Goal: Navigation & Orientation: Find specific page/section

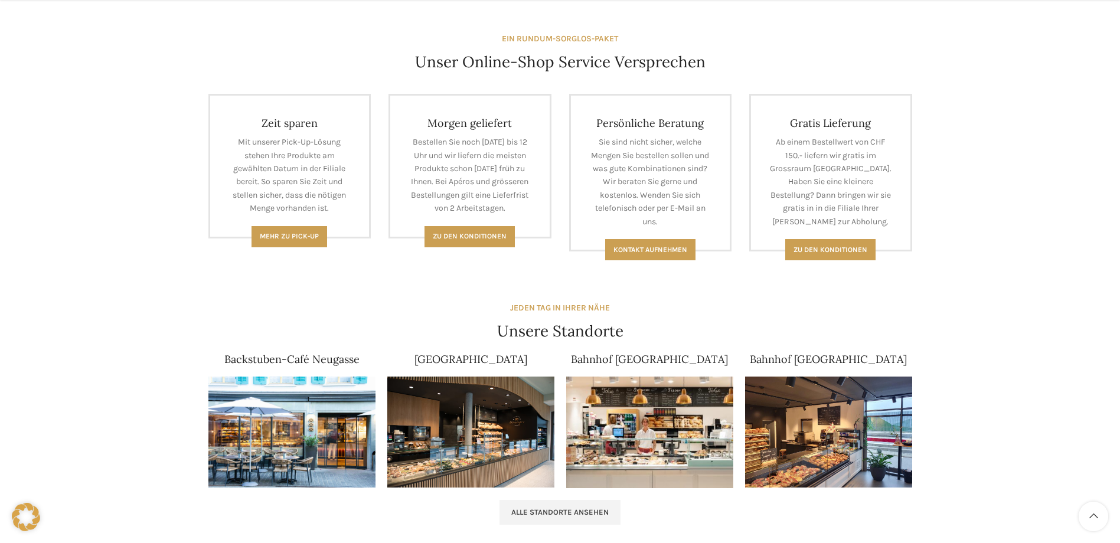
scroll to position [709, 0]
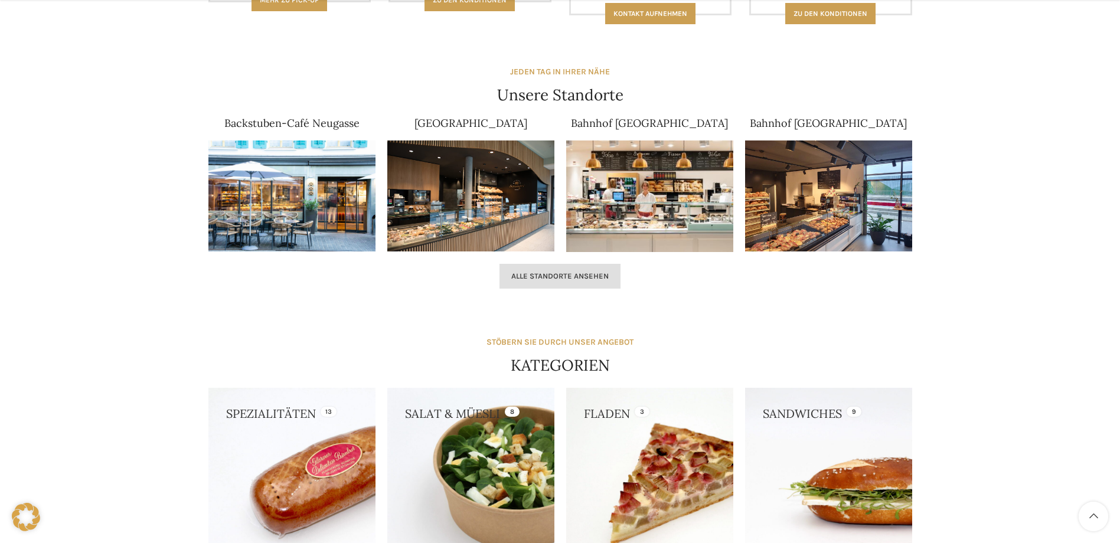
click at [602, 267] on link "Alle Standorte ansehen" at bounding box center [560, 276] width 121 height 25
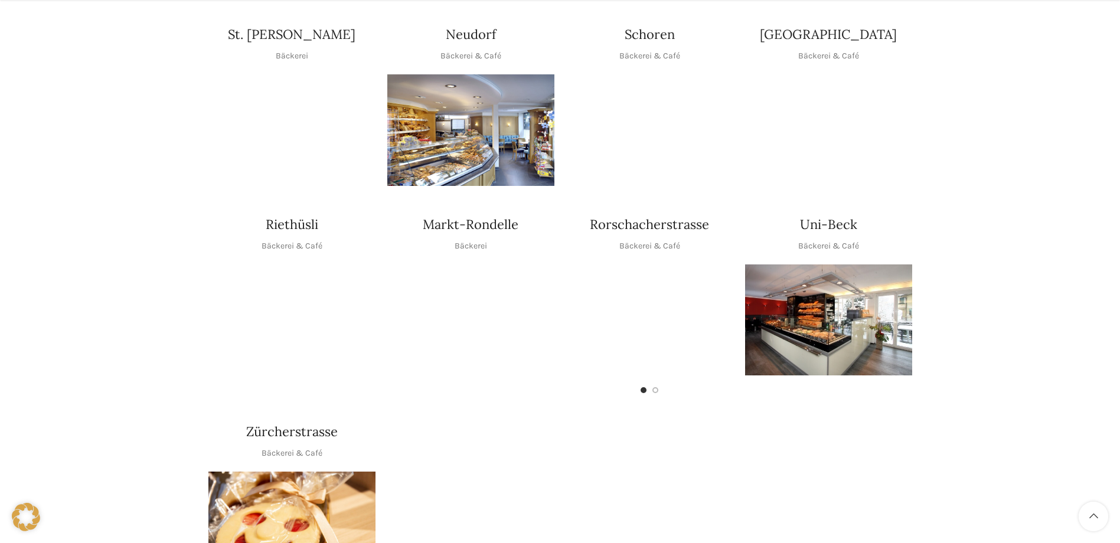
scroll to position [532, 0]
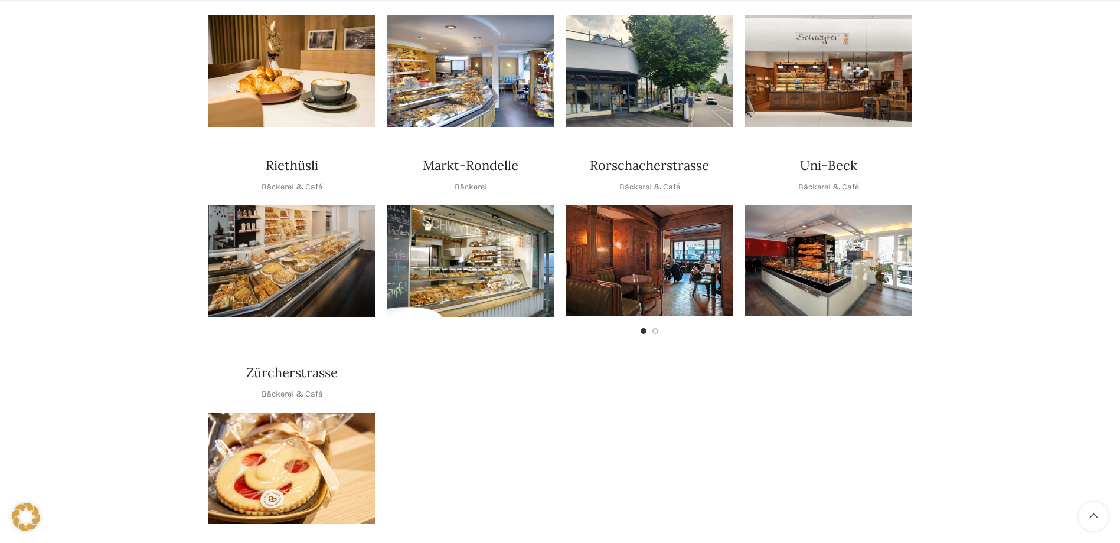
click at [679, 157] on h4 "Rorschacherstrasse" at bounding box center [649, 166] width 119 height 18
click at [654, 239] on img "1 / 2" at bounding box center [649, 261] width 167 height 111
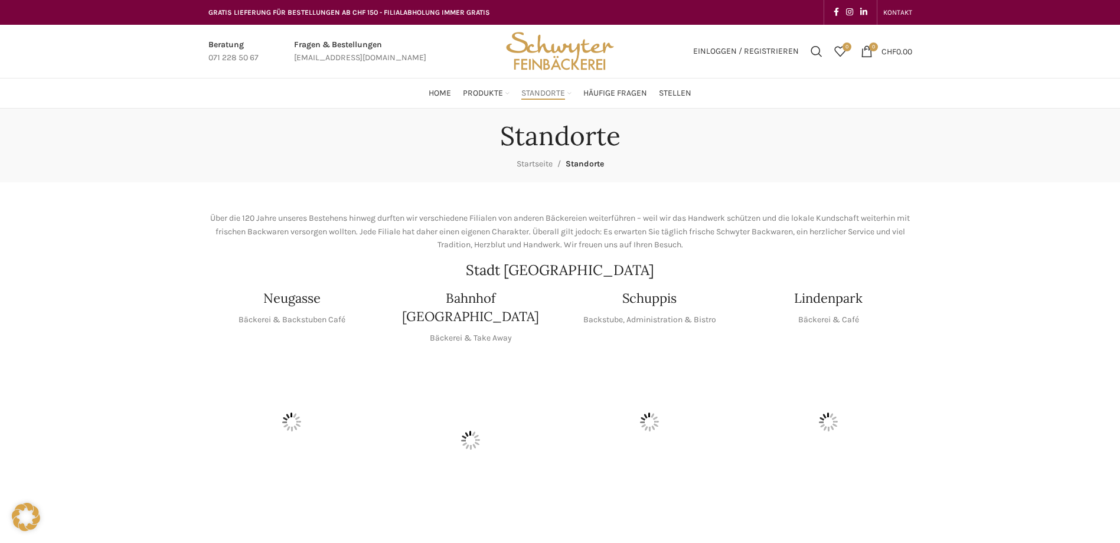
scroll to position [532, 0]
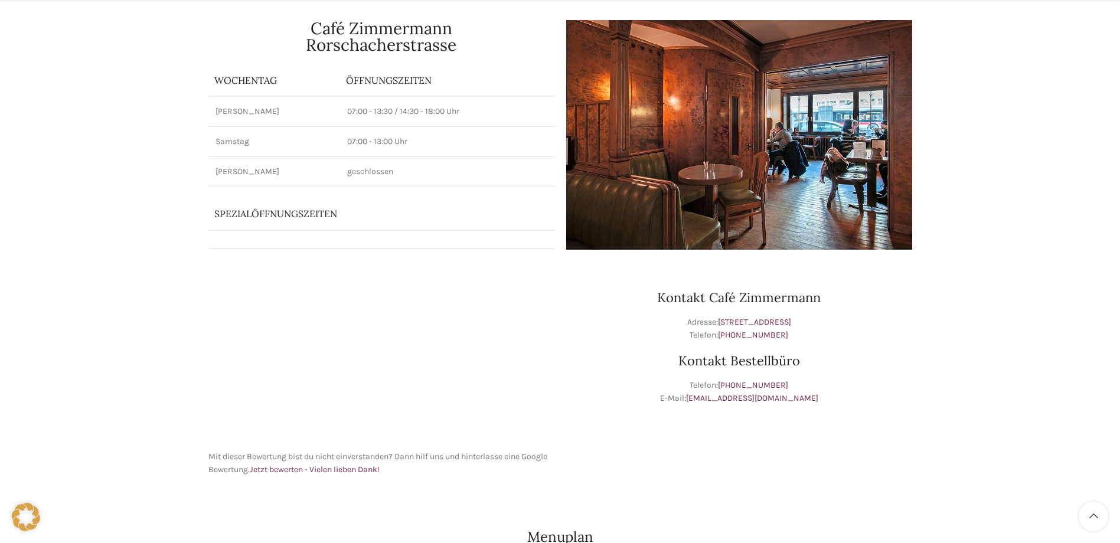
scroll to position [177, 0]
